Goal: Task Accomplishment & Management: Use online tool/utility

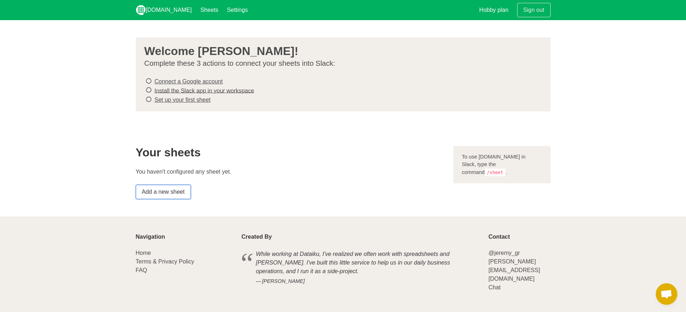
click at [180, 189] on link "Add a new sheet" at bounding box center [163, 192] width 55 height 14
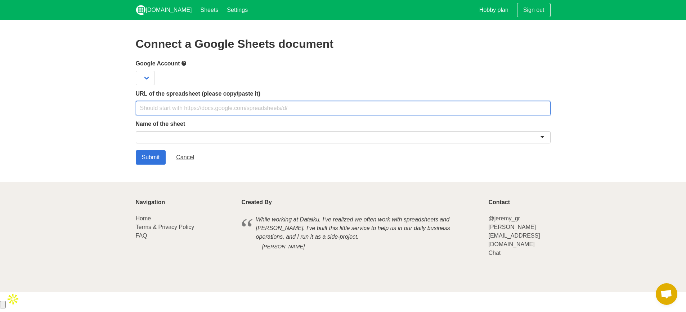
click at [176, 104] on input "text" at bounding box center [343, 108] width 415 height 14
paste input "[URL][DOMAIN_NAME]"
type input "[URL][DOMAIN_NAME]"
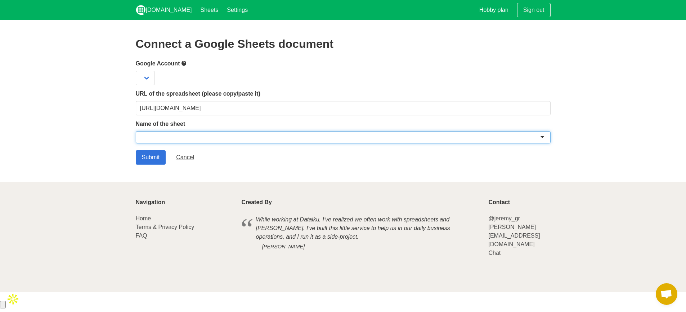
click at [183, 139] on div at bounding box center [343, 137] width 415 height 12
type input "Q"
type input "q"
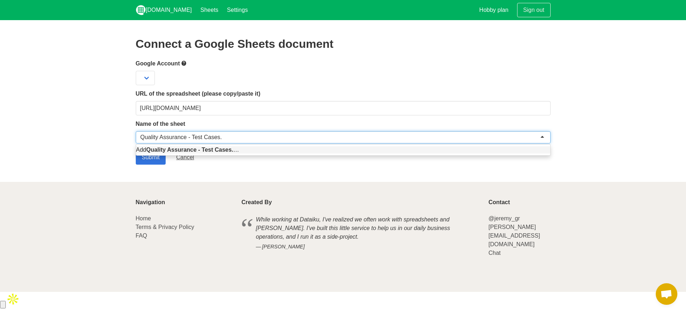
type input "Quality Assurance - Test Cases."
click at [120, 132] on section "Connect a Google Sheets document Google Account URL of the spreadsheet (please …" at bounding box center [343, 101] width 686 height 162
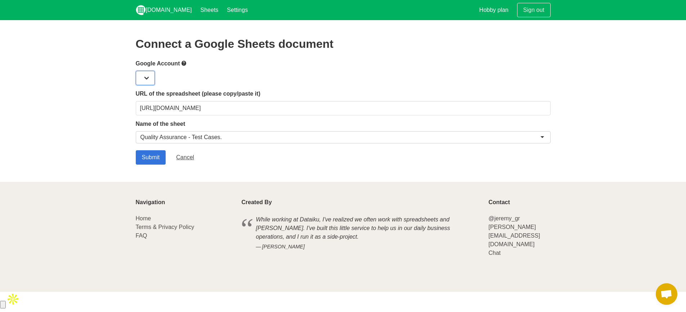
click at [146, 73] on select at bounding box center [145, 78] width 19 height 14
click at [149, 159] on input "Submit" at bounding box center [151, 157] width 30 height 14
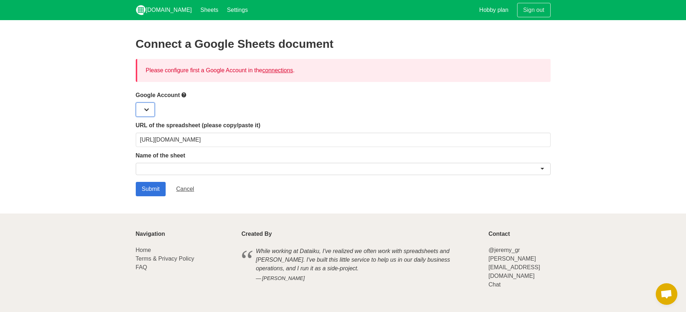
click at [145, 109] on select at bounding box center [145, 110] width 19 height 14
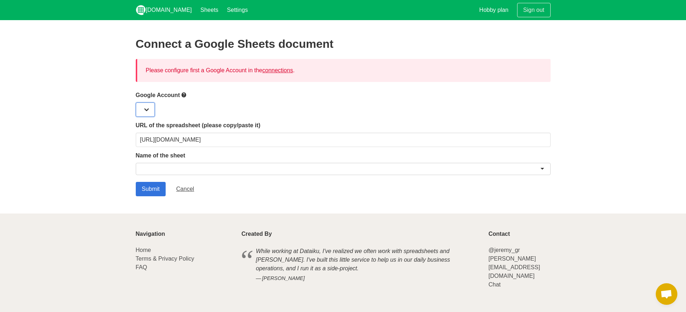
click at [145, 109] on select at bounding box center [145, 110] width 19 height 14
click at [269, 71] on link "connections" at bounding box center [277, 70] width 31 height 6
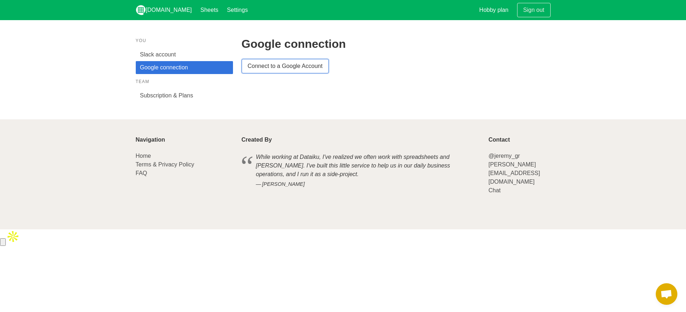
click at [264, 69] on link "Connect to a Google Account" at bounding box center [285, 66] width 87 height 14
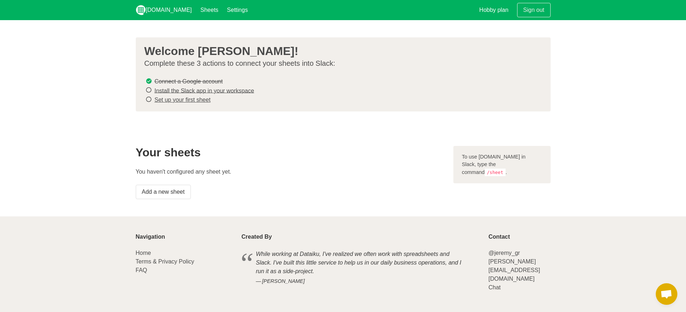
click at [149, 89] on icon at bounding box center [148, 90] width 6 height 10
click at [178, 91] on link "Install the Slack app in your workspace" at bounding box center [204, 90] width 100 height 6
click at [180, 99] on link "Set up your first sheet" at bounding box center [182, 100] width 56 height 6
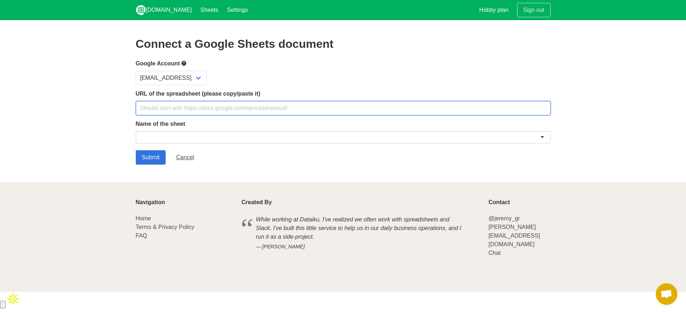
click at [186, 108] on input "text" at bounding box center [343, 108] width 415 height 14
paste input "[URL][DOMAIN_NAME]"
type input "[URL][DOMAIN_NAME]"
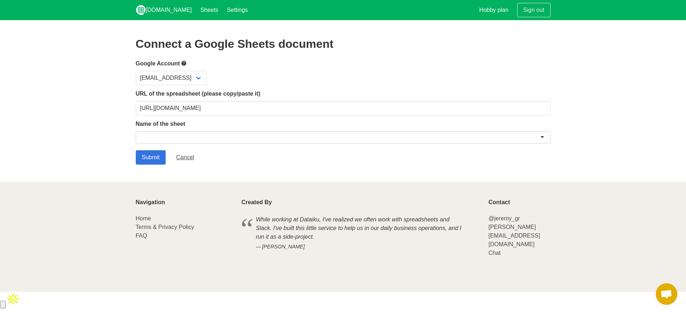
click at [180, 130] on div "Name of the sheet" at bounding box center [343, 133] width 415 height 26
click at [184, 134] on div at bounding box center [343, 137] width 415 height 12
click at [223, 133] on div "Quality Assurance" at bounding box center [343, 137] width 415 height 12
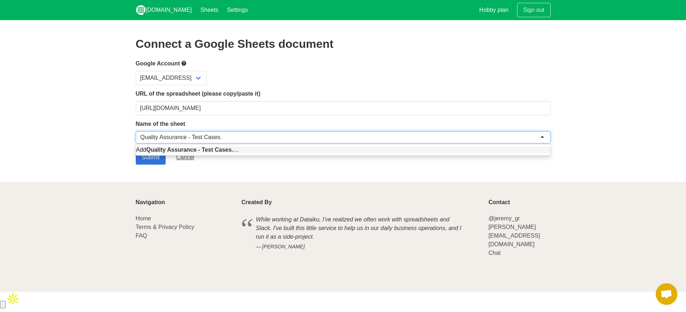
type input "Quality Assurance - Test Cases."
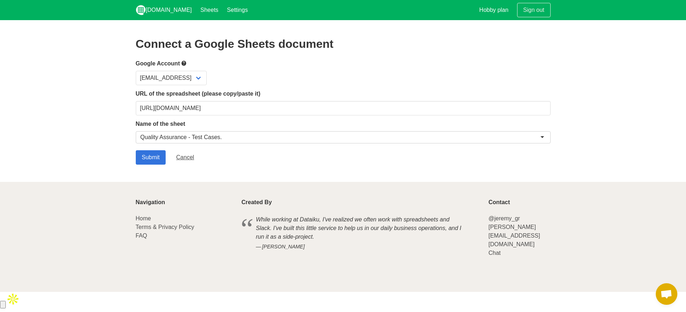
click at [118, 128] on section "Connect a Google Sheets document Google Account blendi@cybee.ai URL of the spre…" at bounding box center [343, 101] width 686 height 162
click at [158, 159] on input "Submit" at bounding box center [151, 157] width 30 height 14
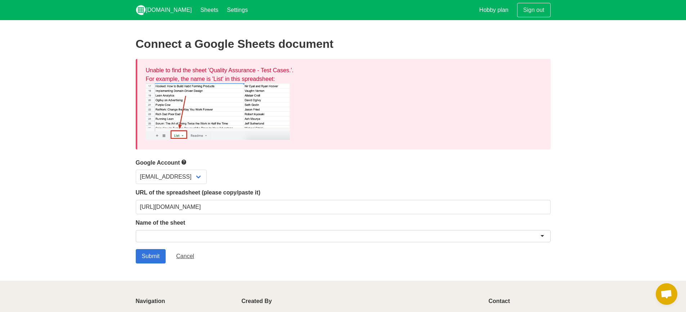
click at [190, 233] on div at bounding box center [343, 236] width 415 height 12
click at [155, 260] on input "Submit" at bounding box center [151, 256] width 30 height 14
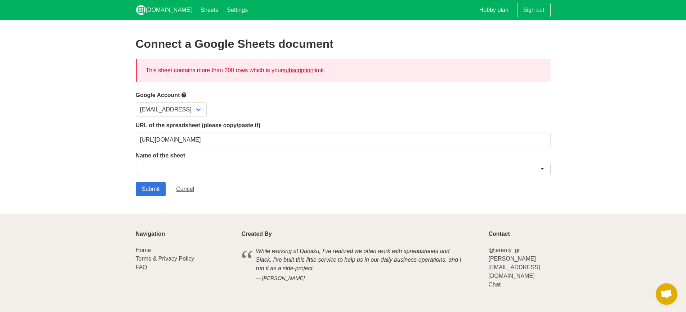
click at [157, 169] on div at bounding box center [343, 169] width 415 height 12
click at [159, 188] on input "Submit" at bounding box center [151, 189] width 30 height 14
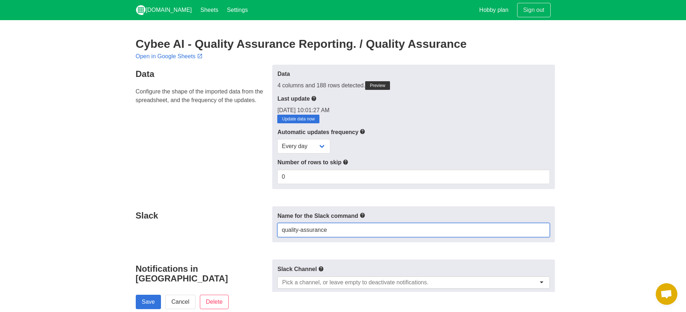
drag, startPoint x: 326, startPoint y: 225, endPoint x: 330, endPoint y: 227, distance: 4.2
click at [327, 226] on input "quality-assurance" at bounding box center [413, 230] width 272 height 14
click at [331, 227] on input "quality-assurance" at bounding box center [413, 230] width 272 height 14
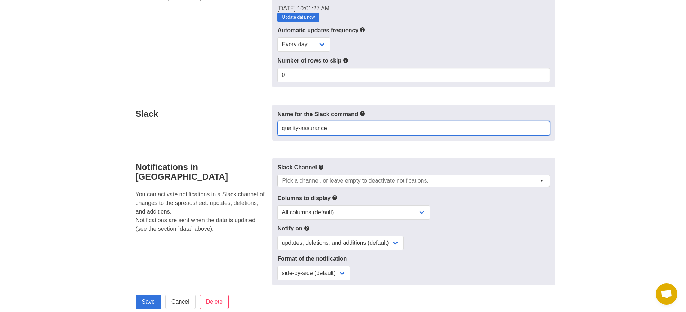
scroll to position [103, 0]
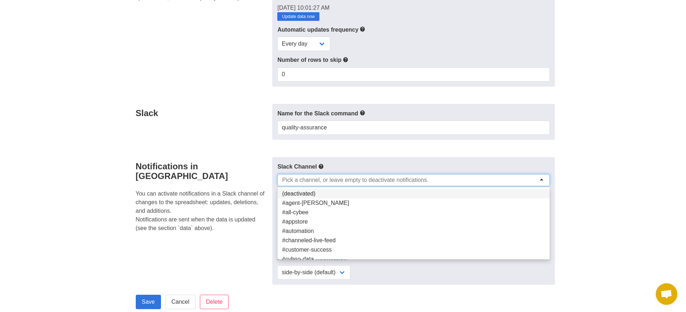
click at [318, 177] on input "select-one" at bounding box center [357, 180] width 151 height 7
type input "qa"
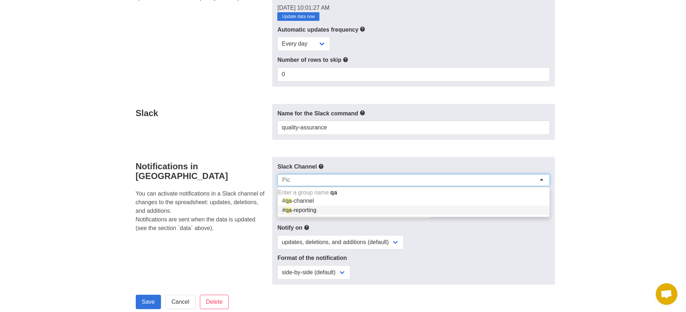
scroll to position [0, 0]
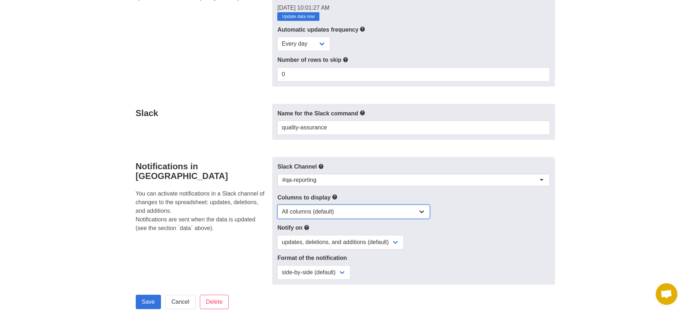
click at [364, 213] on select "All columns (default) Only columns with modified values Columns with modified v…" at bounding box center [353, 212] width 153 height 14
click at [277, 205] on select "All columns (default) Only columns with modified values Columns with modified v…" at bounding box center [353, 212] width 153 height 14
click at [397, 208] on select "All columns (default) Only columns with modified values Columns with modified v…" at bounding box center [353, 212] width 153 height 14
click at [277, 205] on select "All columns (default) Only columns with modified values Columns with modified v…" at bounding box center [353, 212] width 153 height 14
click at [354, 208] on select "All columns (default) Only columns with modified values Columns with modified v…" at bounding box center [353, 212] width 153 height 14
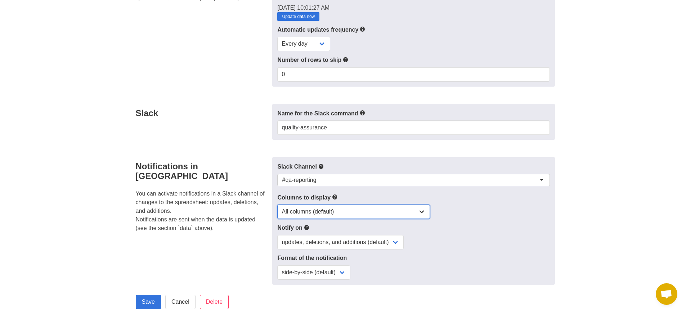
click at [277, 205] on select "All columns (default) Only columns with modified values Columns with modified v…" at bounding box center [353, 212] width 153 height 14
click at [361, 246] on select "updates, deletions, and additions (default) updates only updates and additions …" at bounding box center [340, 242] width 126 height 14
click at [277, 235] on select "updates, deletions, and additions (default) updates only updates and additions …" at bounding box center [340, 242] width 126 height 14
click at [434, 239] on div "updates, deletions, and additions (default) updates only updates and additions …" at bounding box center [413, 242] width 272 height 14
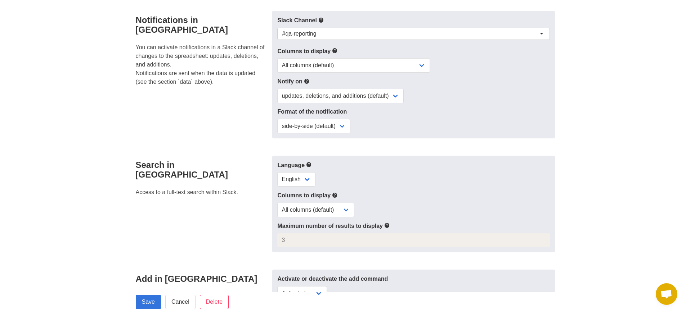
scroll to position [249, 0]
click at [310, 126] on select "side-by-side (default) single column" at bounding box center [313, 126] width 73 height 14
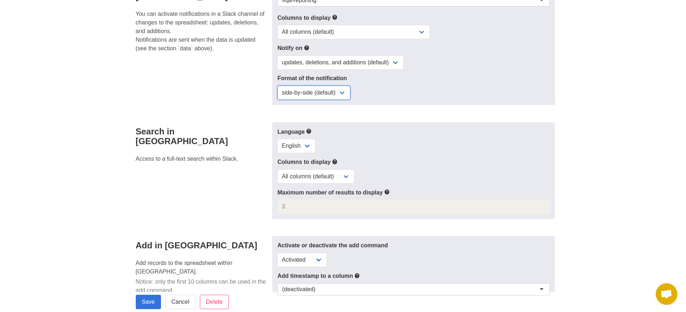
scroll to position [288, 0]
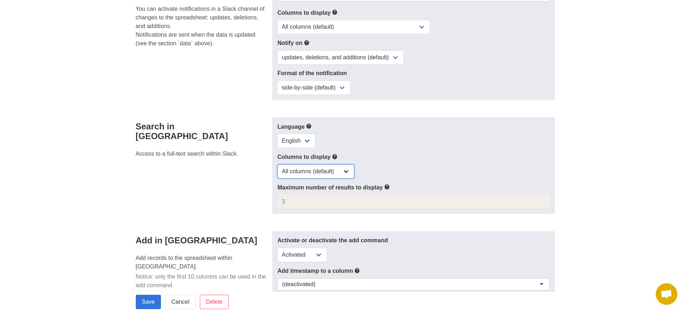
click at [293, 173] on select "All columns (default) Only selected columns" at bounding box center [315, 172] width 77 height 14
click at [277, 165] on select "All columns (default) Only selected columns" at bounding box center [315, 172] width 77 height 14
click at [297, 168] on select "All columns (default) Only selected columns" at bounding box center [315, 172] width 77 height 14
click at [277, 165] on select "All columns (default) Only selected columns" at bounding box center [315, 172] width 77 height 14
click at [297, 134] on select "English" at bounding box center [296, 141] width 38 height 14
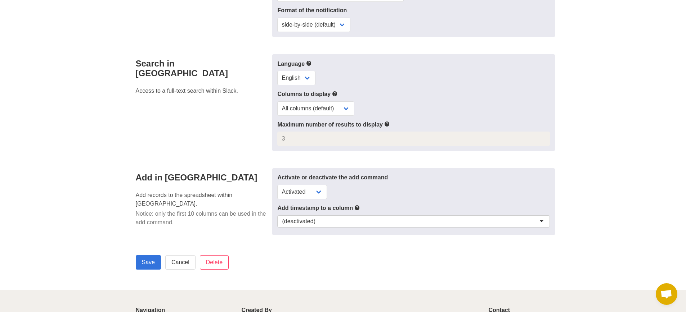
scroll to position [352, 0]
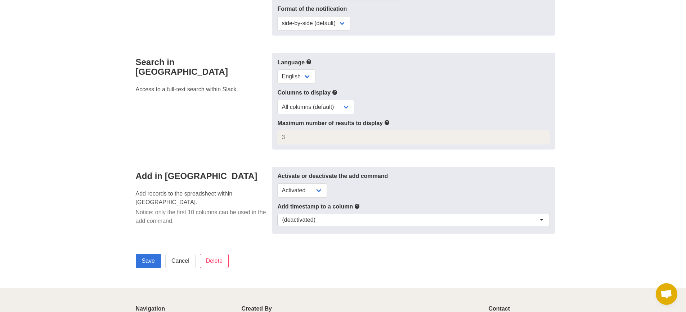
click at [310, 214] on div "(deactivated)" at bounding box center [413, 220] width 272 height 12
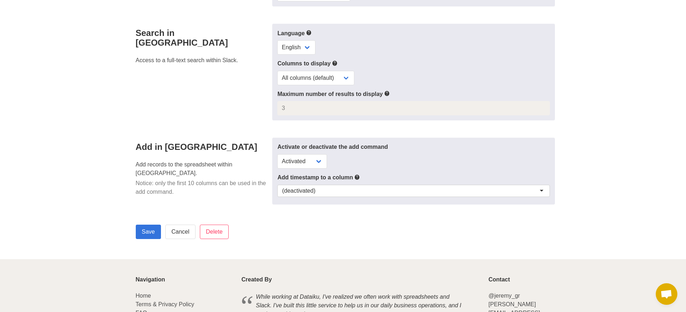
scroll to position [388, 0]
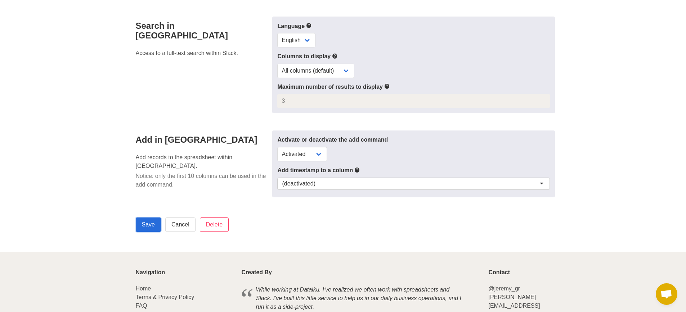
click at [149, 226] on input "Save" at bounding box center [148, 225] width 25 height 14
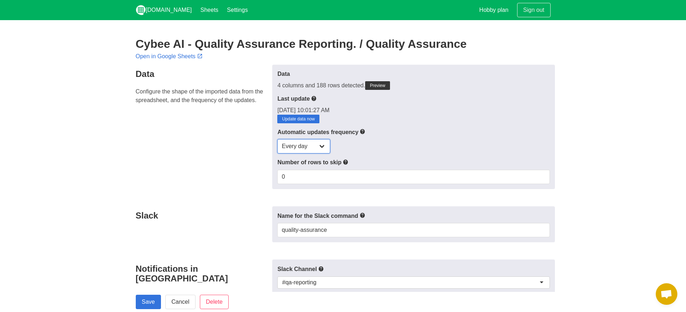
click at [326, 147] on select "Every day Every hour Every 30 min Every 15 min" at bounding box center [303, 146] width 53 height 14
click at [310, 117] on link "Update data now" at bounding box center [298, 119] width 42 height 9
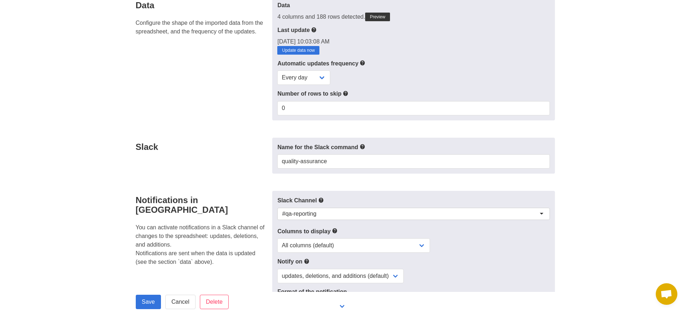
scroll to position [55, 0]
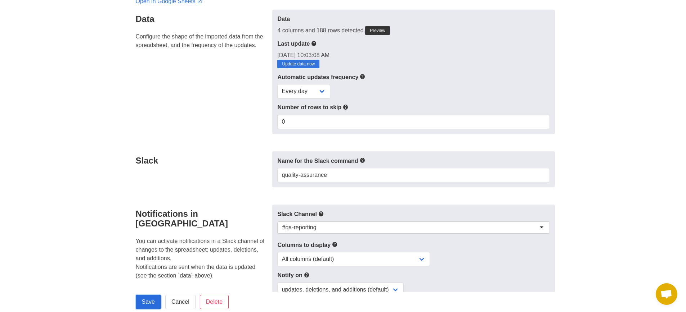
click at [150, 303] on input "Save" at bounding box center [148, 302] width 25 height 14
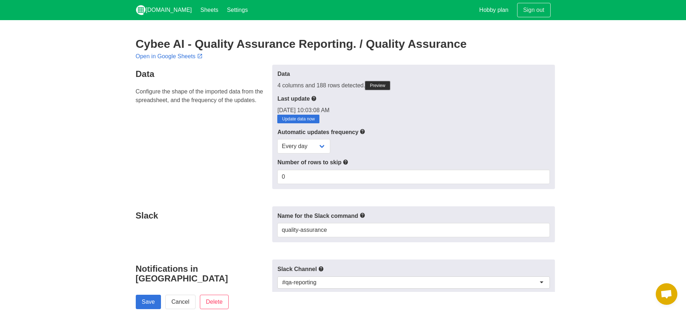
click at [378, 88] on link "Preview" at bounding box center [377, 85] width 25 height 9
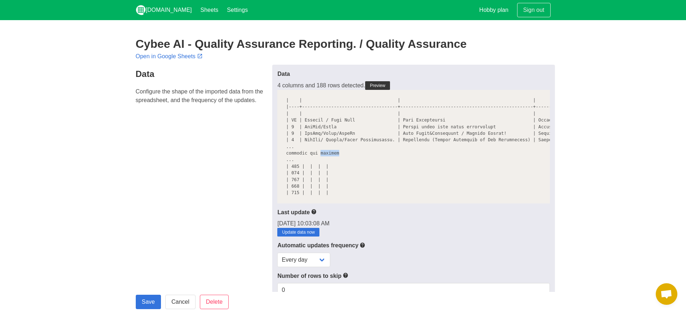
drag, startPoint x: 321, startPoint y: 155, endPoint x: 350, endPoint y: 157, distance: 29.6
click at [350, 157] on pre at bounding box center [413, 147] width 272 height 114
click at [356, 155] on pre at bounding box center [413, 147] width 272 height 114
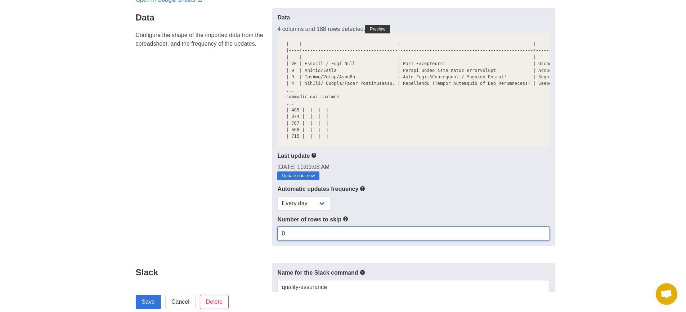
click at [288, 241] on input "0" at bounding box center [413, 234] width 272 height 14
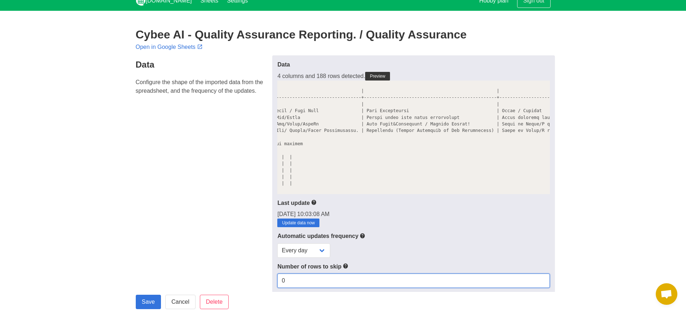
scroll to position [0, 0]
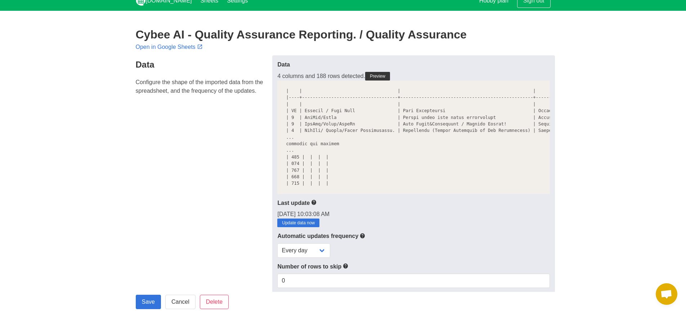
click at [296, 146] on pre at bounding box center [413, 138] width 272 height 114
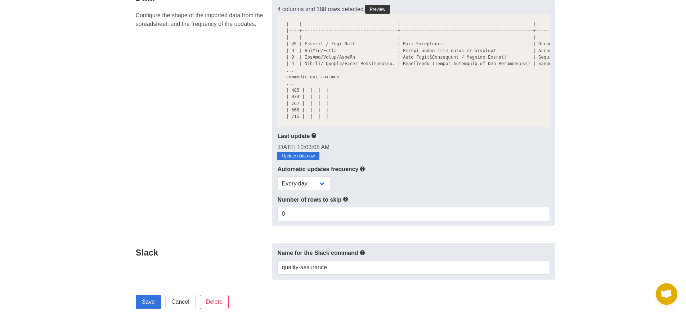
scroll to position [76, 0]
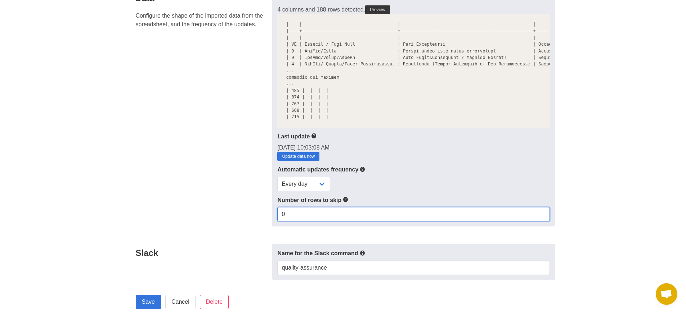
click at [292, 220] on input "0" at bounding box center [413, 214] width 272 height 14
type input "10"
click at [136, 295] on input "Save" at bounding box center [148, 302] width 25 height 14
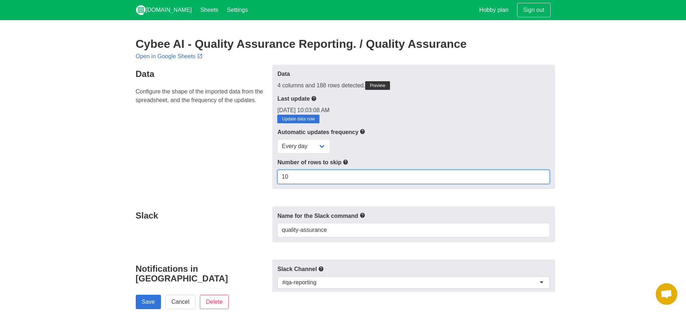
click at [294, 179] on input "10" at bounding box center [413, 177] width 272 height 14
type input "1"
type input "0"
click at [136, 295] on input "Save" at bounding box center [148, 302] width 25 height 14
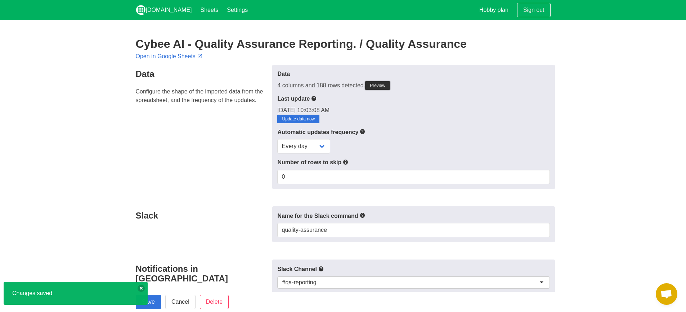
click at [383, 87] on link "Preview" at bounding box center [377, 85] width 25 height 9
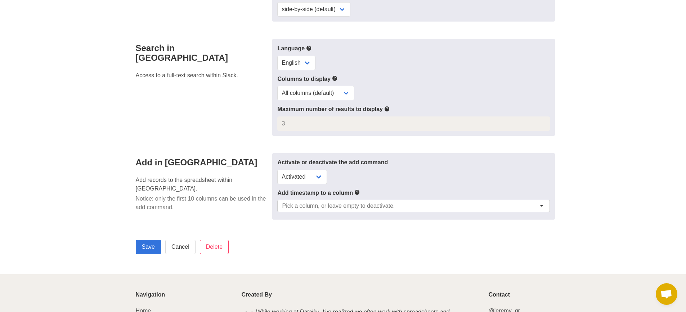
scroll to position [485, 0]
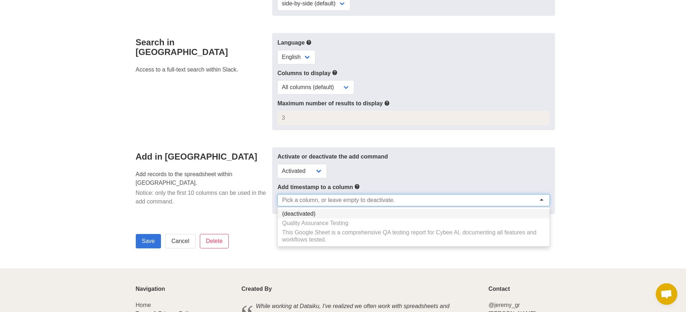
click at [370, 201] on input "select-one" at bounding box center [340, 200] width 116 height 7
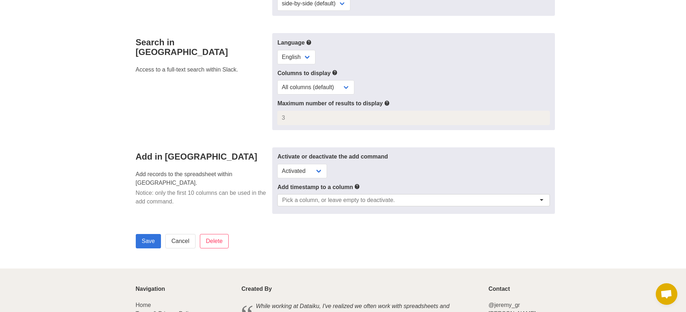
click at [156, 215] on div "Add in Slack Add records to the spreadsheet within [GEOGRAPHIC_DATA]. Notice: o…" at bounding box center [201, 181] width 141 height 67
drag, startPoint x: 149, startPoint y: 244, endPoint x: 148, endPoint y: 235, distance: 8.3
click at [149, 244] on input "Save" at bounding box center [148, 241] width 25 height 14
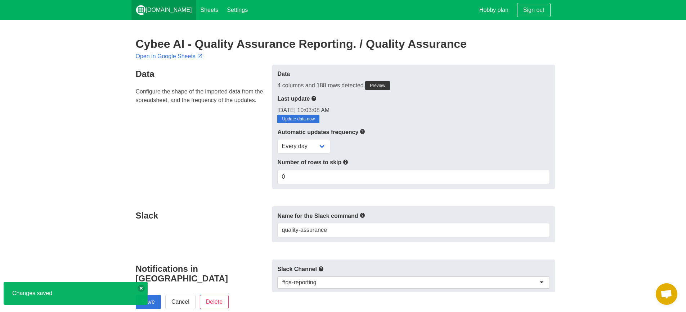
click at [157, 10] on link "[DOMAIN_NAME]" at bounding box center [163, 10] width 65 height 20
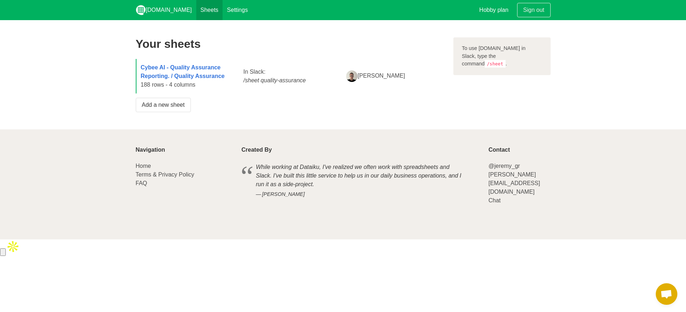
click at [196, 16] on link "Sheets" at bounding box center [209, 10] width 27 height 20
click at [196, 17] on link "Sheets" at bounding box center [209, 10] width 27 height 20
click at [222, 10] on link "Settings" at bounding box center [237, 10] width 30 height 20
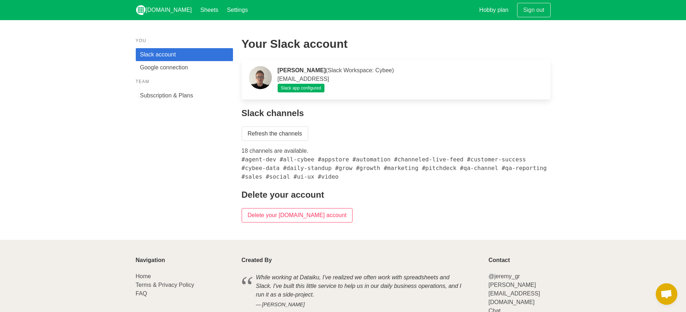
click at [360, 165] on p "18 channels are available. #agent-dev #all-cybee #appstore #automation #channel…" at bounding box center [396, 164] width 309 height 35
click at [159, 93] on link "Subscription & Plans" at bounding box center [184, 95] width 97 height 13
